Goal: Information Seeking & Learning: Learn about a topic

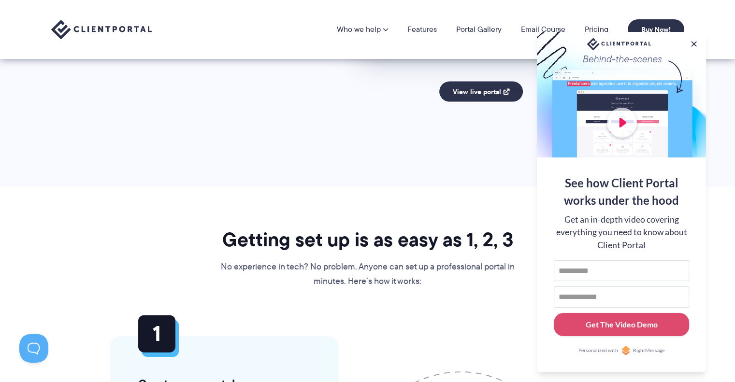
scroll to position [1877, 0]
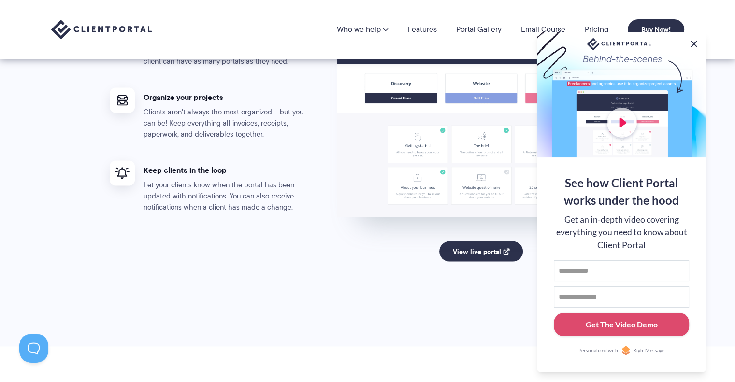
click at [691, 42] on button at bounding box center [694, 44] width 12 height 12
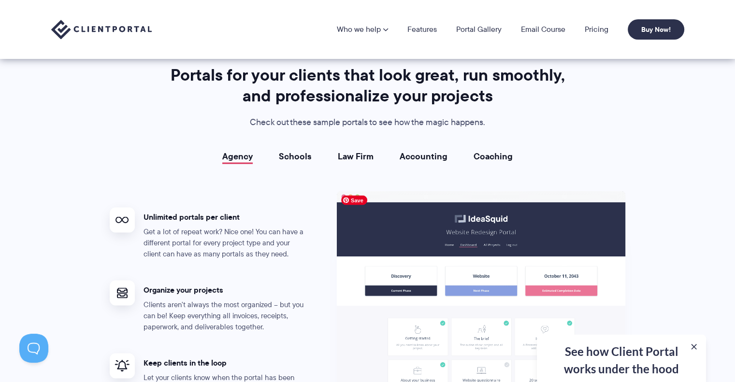
scroll to position [1684, 0]
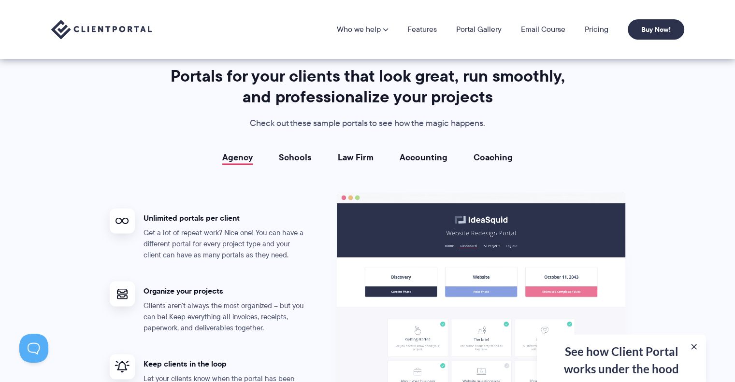
click at [294, 145] on div "Portals for your clients that look great, run smoothly, and professionalize you…" at bounding box center [368, 278] width 540 height 424
click at [298, 152] on link "Schools" at bounding box center [295, 157] width 33 height 10
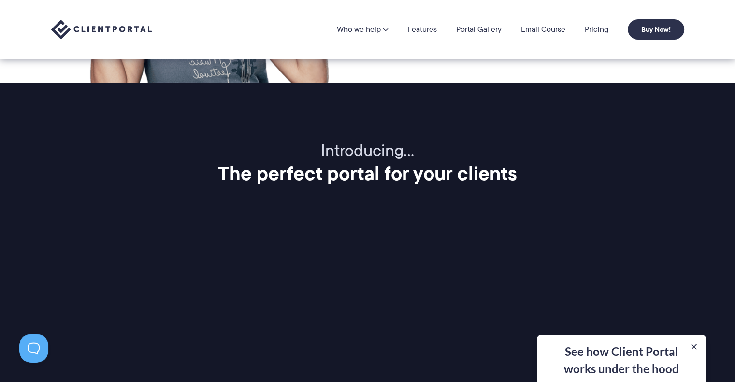
scroll to position [1008, 0]
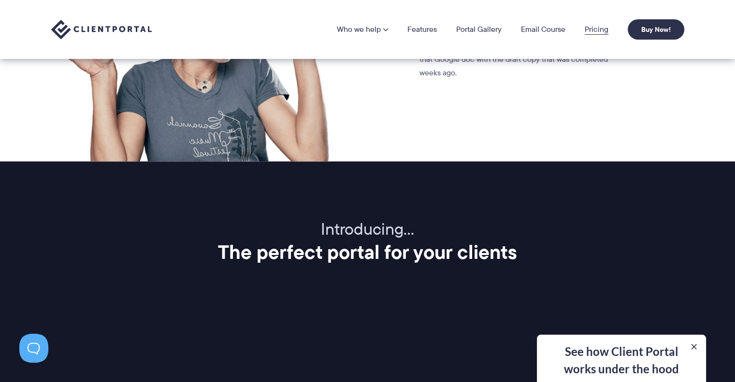
click at [600, 29] on link "Pricing" at bounding box center [597, 30] width 24 height 8
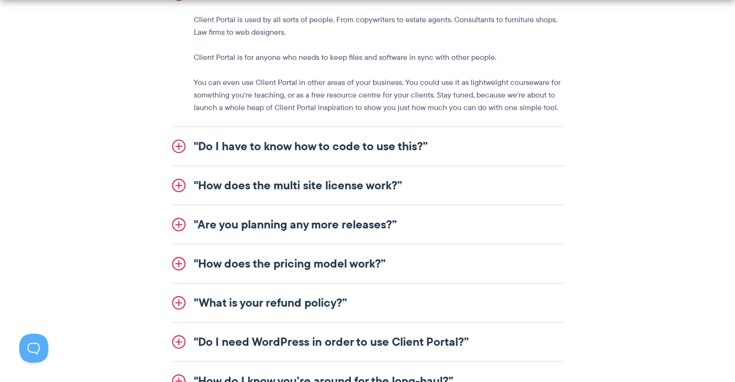
scroll to position [1305, 0]
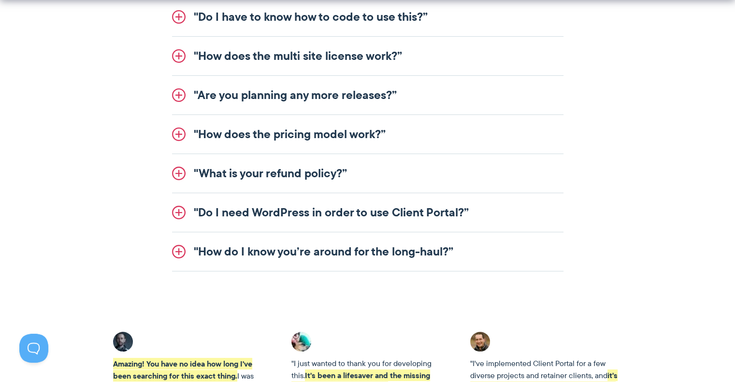
click at [335, 214] on link ""Do I need WordPress in order to use Client Portal?”" at bounding box center [367, 212] width 391 height 39
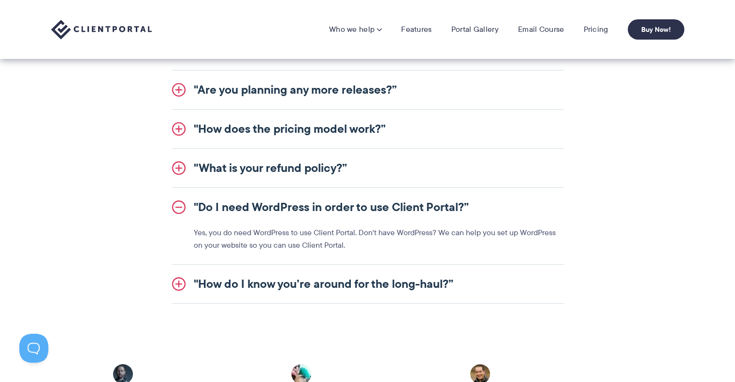
scroll to position [1192, 0]
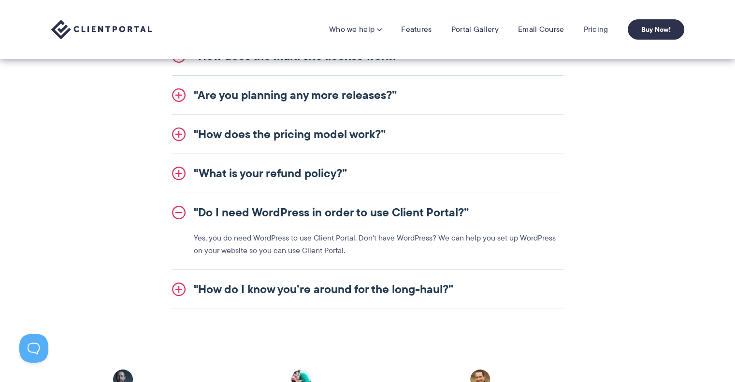
click at [337, 209] on link ""Do I need WordPress in order to use Client Portal?”" at bounding box center [367, 212] width 391 height 39
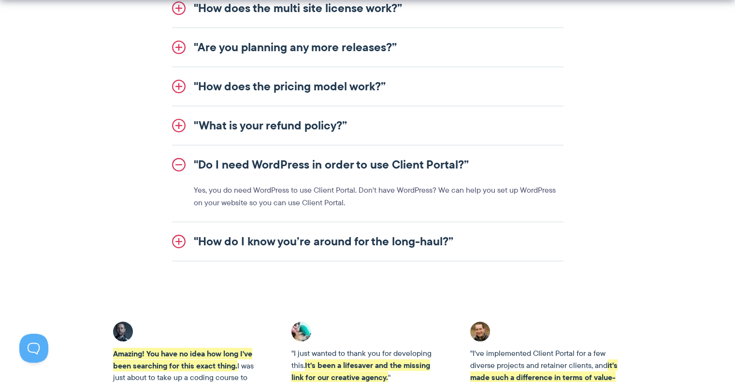
scroll to position [1240, 0]
click at [353, 234] on link ""How do I know you’re around for the long-haul?”" at bounding box center [367, 241] width 391 height 39
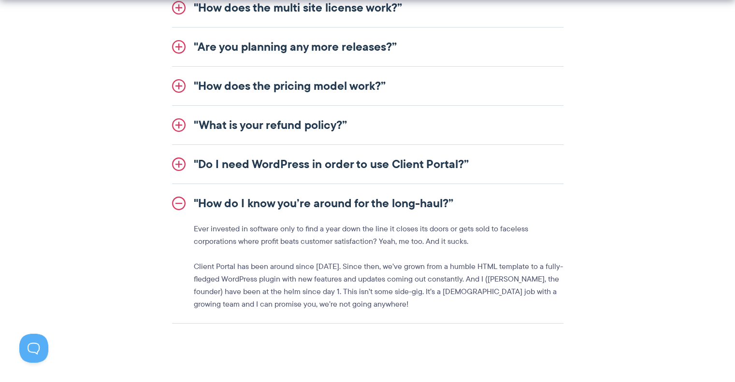
click at [280, 112] on link ""What is your refund policy?”" at bounding box center [367, 125] width 391 height 39
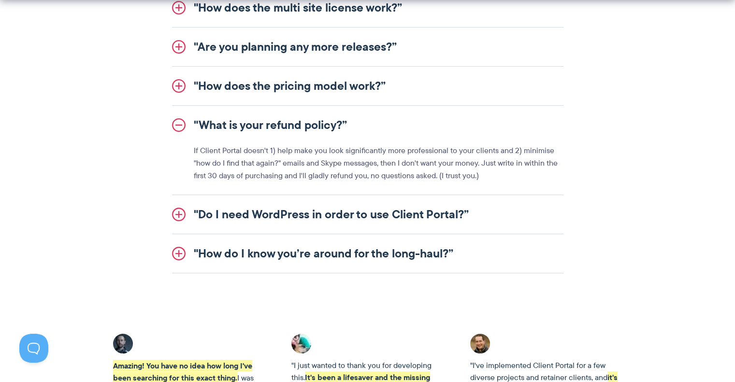
click at [268, 88] on link ""How does the pricing model work?”" at bounding box center [367, 86] width 391 height 39
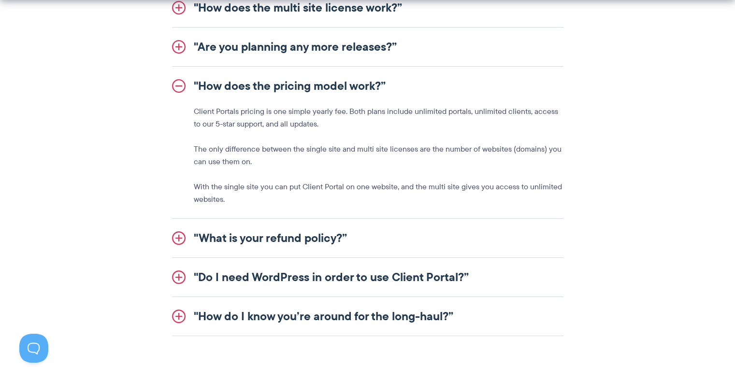
click at [249, 44] on link ""Are you planning any more releases?”" at bounding box center [367, 47] width 391 height 39
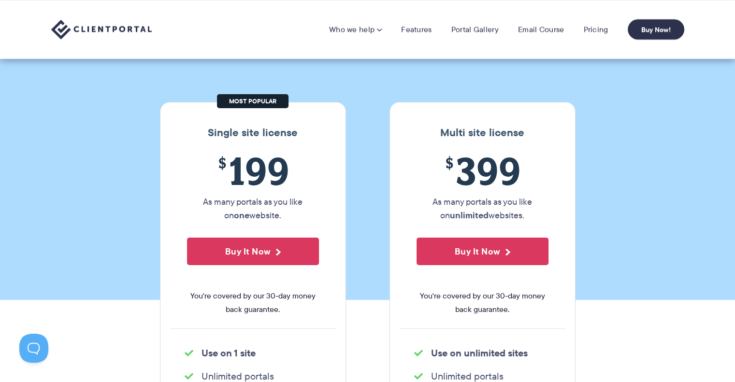
scroll to position [0, 0]
